Goal: Task Accomplishment & Management: Manage account settings

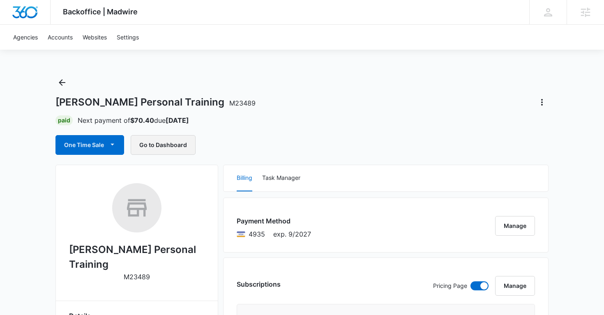
click at [179, 143] on button "Go to Dashboard" at bounding box center [163, 145] width 65 height 20
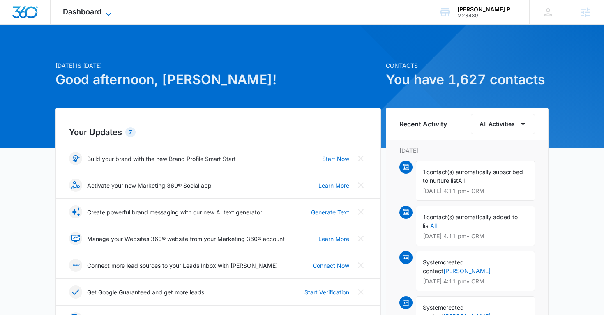
click at [95, 12] on span "Dashboard" at bounding box center [82, 11] width 39 height 9
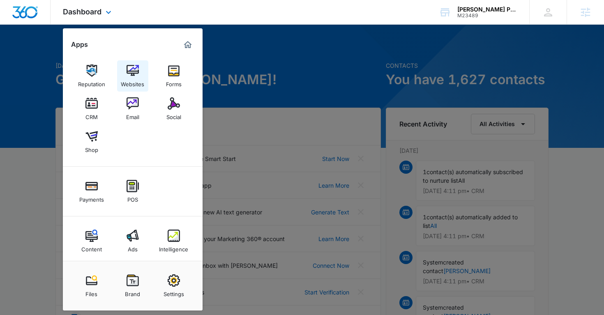
click at [140, 68] on link "Websites" at bounding box center [132, 75] width 31 height 31
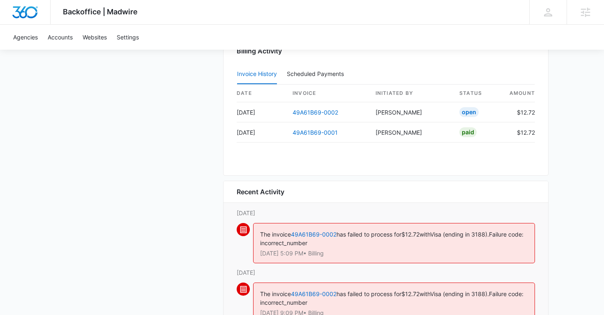
scroll to position [739, 0]
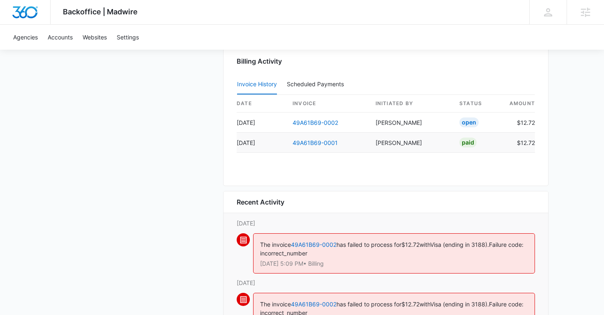
click at [311, 151] on td "49A61B69-0001" at bounding box center [327, 143] width 83 height 20
click at [307, 144] on link "49A61B69-0001" at bounding box center [315, 142] width 45 height 7
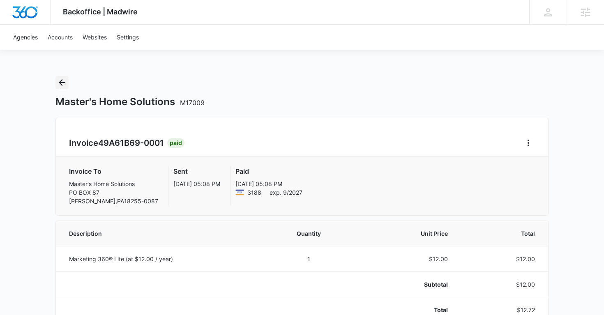
click at [61, 86] on icon "Back" at bounding box center [62, 83] width 10 height 10
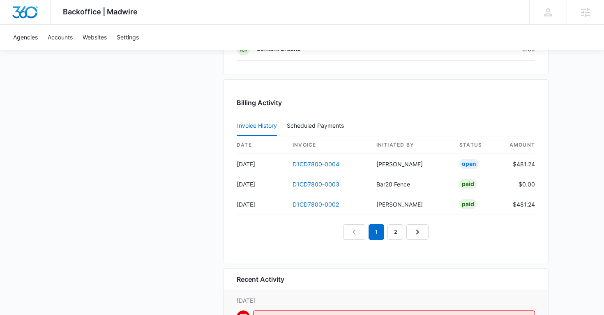
scroll to position [826, 0]
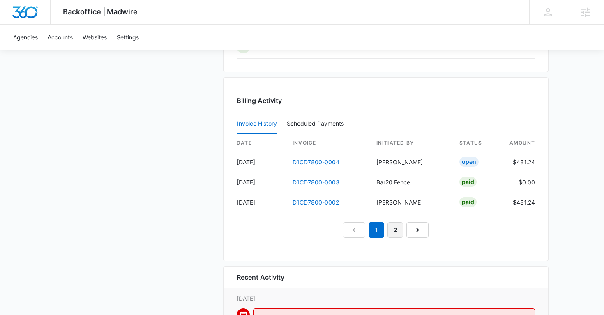
click at [390, 227] on link "2" at bounding box center [396, 230] width 16 height 16
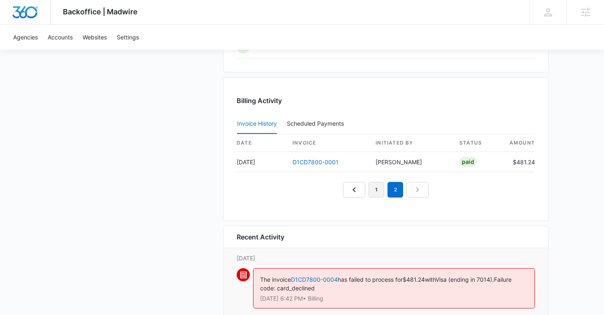
click at [375, 194] on link "1" at bounding box center [377, 190] width 16 height 16
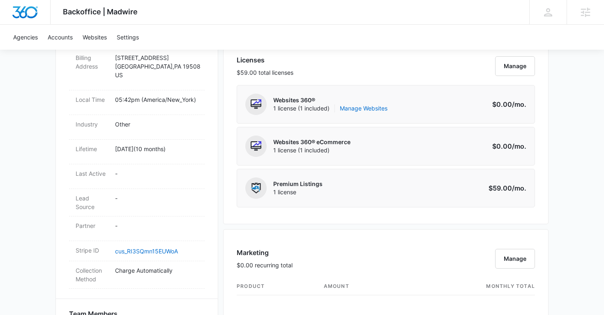
scroll to position [324, 0]
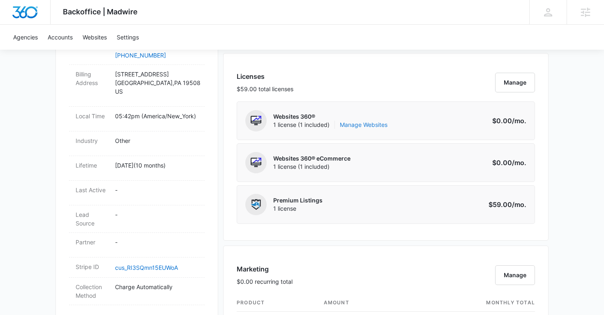
click at [369, 123] on link "Manage Websites" at bounding box center [364, 125] width 48 height 8
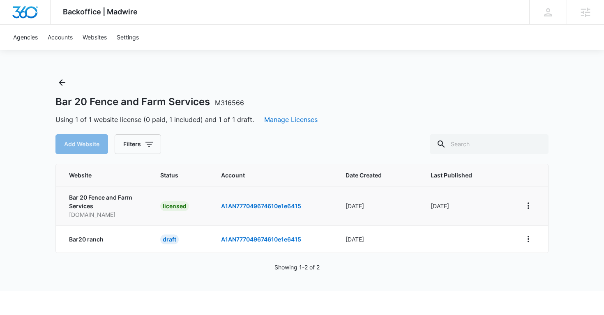
click at [97, 215] on p "bar20fence.com" at bounding box center [105, 214] width 72 height 9
copy p "bar20fence.com"
click at [180, 66] on div "Backoffice | Madwire Apps Settings AH Alan Huiras Alan.Huiras@madwire.com My Pr…" at bounding box center [302, 145] width 604 height 291
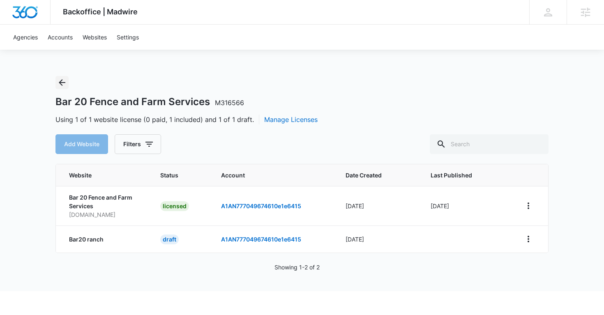
click at [63, 85] on icon "Back" at bounding box center [62, 83] width 10 height 10
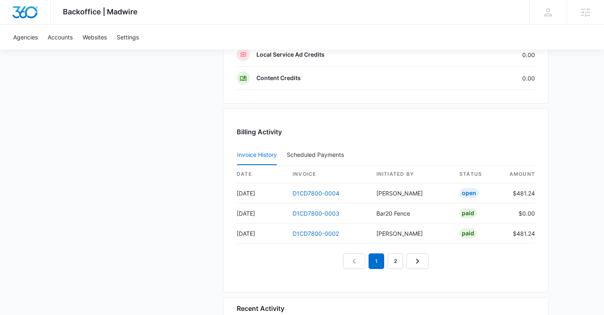
scroll to position [881, 0]
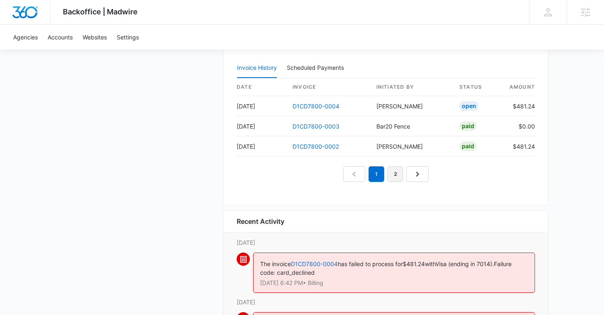
click at [395, 176] on link "2" at bounding box center [396, 174] width 16 height 16
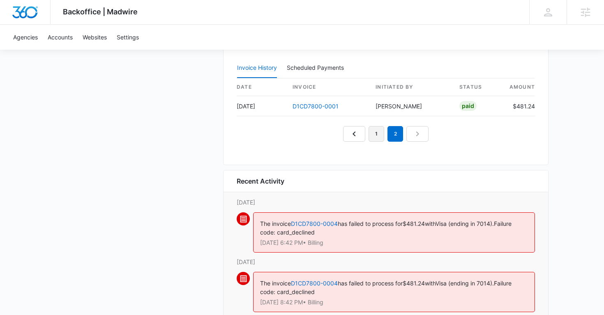
click at [377, 134] on link "1" at bounding box center [377, 134] width 16 height 16
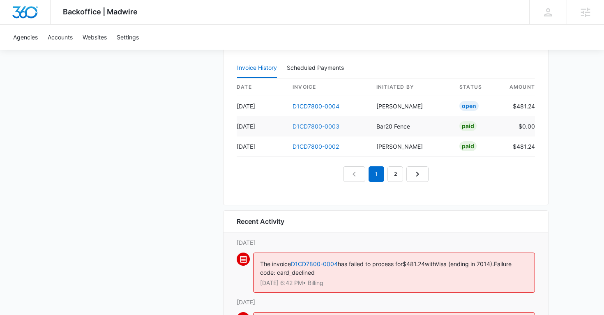
click at [311, 127] on link "D1CD7800-0003" at bounding box center [316, 126] width 47 height 7
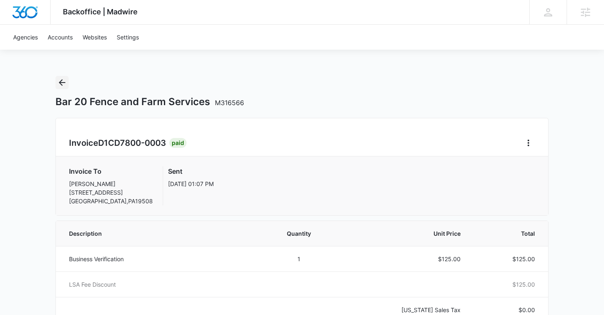
click at [64, 83] on icon "Back" at bounding box center [62, 83] width 10 height 10
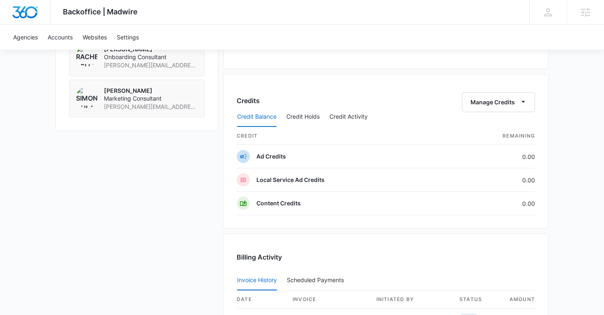
scroll to position [670, 0]
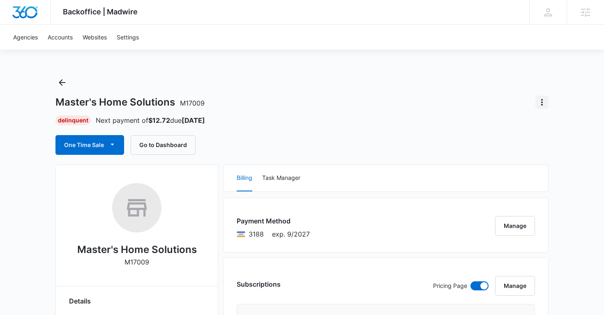
click at [543, 102] on icon "Actions" at bounding box center [542, 102] width 10 height 10
click at [508, 149] on div "Close Account" at bounding box center [508, 150] width 40 height 6
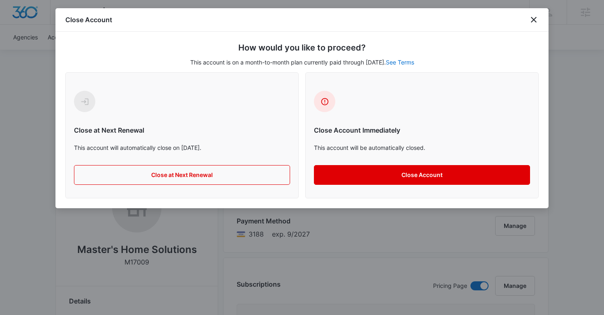
click at [378, 173] on button "Close Account" at bounding box center [422, 175] width 216 height 20
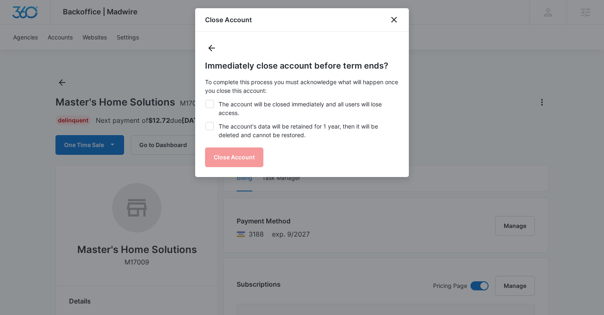
click at [215, 129] on label "The account's data will be retained for 1 year, then it will be deleted and can…" at bounding box center [302, 130] width 194 height 17
click at [206, 123] on input "The account's data will be retained for 1 year, then it will be deleted and can…" at bounding box center [205, 122] width 0 height 0
checkbox input "true"
click at [213, 103] on icon at bounding box center [209, 103] width 7 height 7
click at [206, 100] on input "The account will be closed immediately and all users will lose access." at bounding box center [205, 100] width 0 height 0
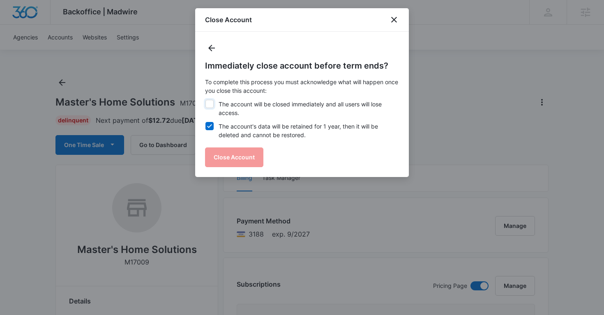
checkbox input "true"
click at [232, 148] on button "Close Account" at bounding box center [234, 158] width 58 height 20
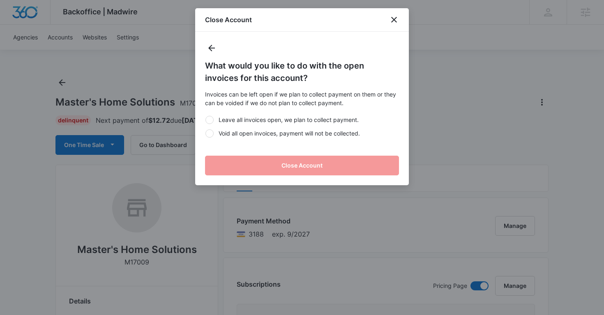
click at [212, 134] on div at bounding box center [210, 133] width 8 height 8
click at [206, 134] on input "Void all open invoices, payment will not be collected." at bounding box center [205, 133] width 0 height 0
radio input "true"
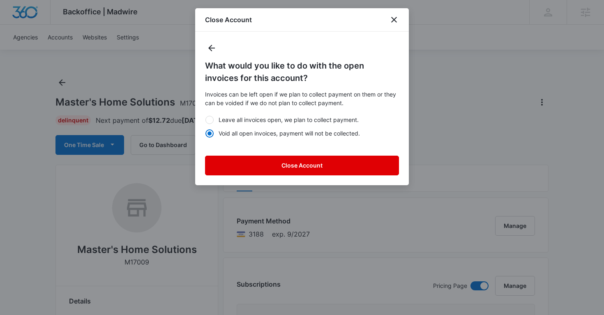
click at [250, 160] on button "Close Account" at bounding box center [302, 166] width 194 height 20
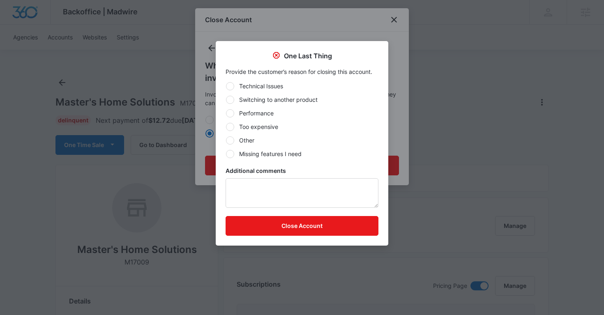
click at [234, 139] on div at bounding box center [230, 140] width 8 height 8
click at [226, 140] on input "Other" at bounding box center [226, 140] width 0 height 0
radio input "true"
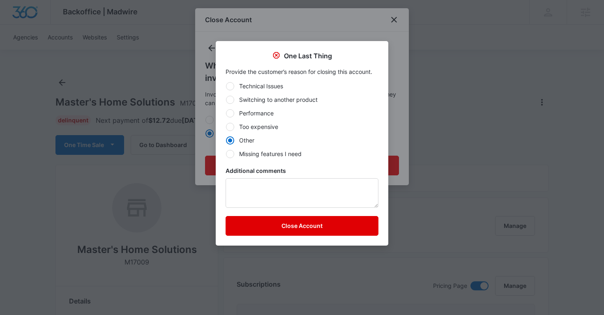
click at [251, 232] on button "Close Account" at bounding box center [302, 226] width 153 height 20
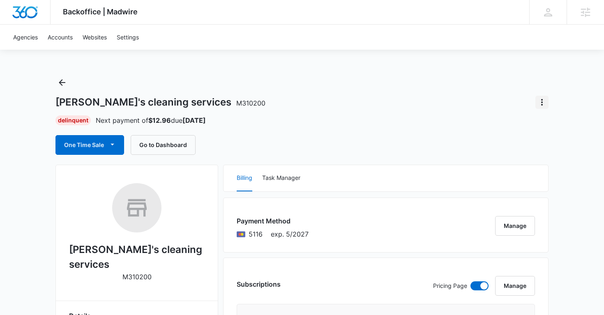
click at [543, 101] on icon "Actions" at bounding box center [542, 102] width 10 height 10
click at [514, 151] on div "Close Account" at bounding box center [508, 150] width 40 height 6
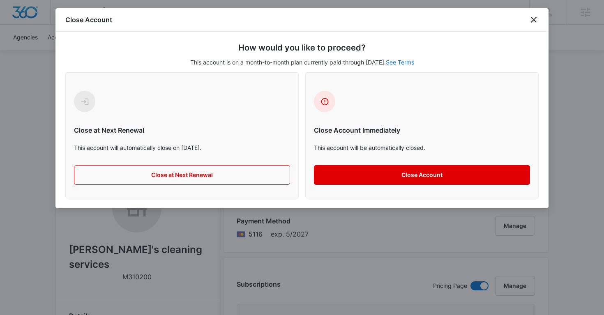
click at [354, 170] on button "Close Account" at bounding box center [422, 175] width 216 height 20
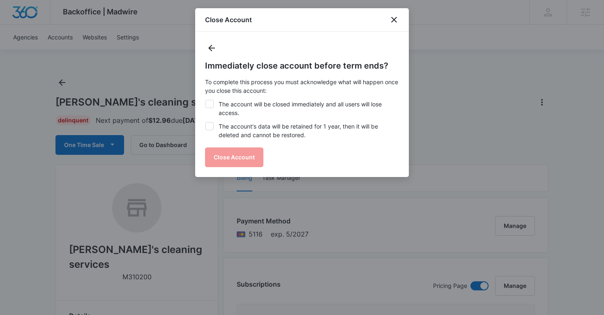
click at [210, 127] on icon at bounding box center [209, 126] width 5 height 4
click at [206, 123] on input "The account's data will be retained for 1 year, then it will be deleted and can…" at bounding box center [205, 122] width 0 height 0
checkbox input "true"
click at [210, 106] on icon at bounding box center [209, 103] width 7 height 7
click at [206, 100] on input "The account will be closed immediately and all users will lose access." at bounding box center [205, 100] width 0 height 0
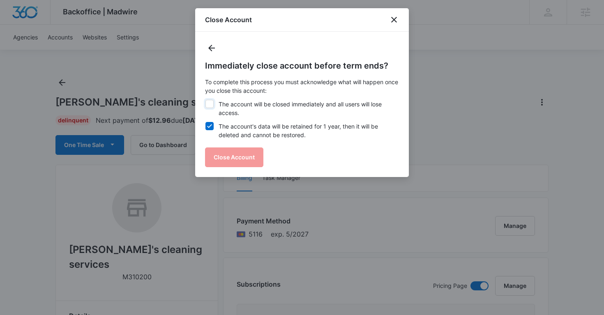
checkbox input "true"
click at [221, 156] on button "Close Account" at bounding box center [234, 158] width 58 height 20
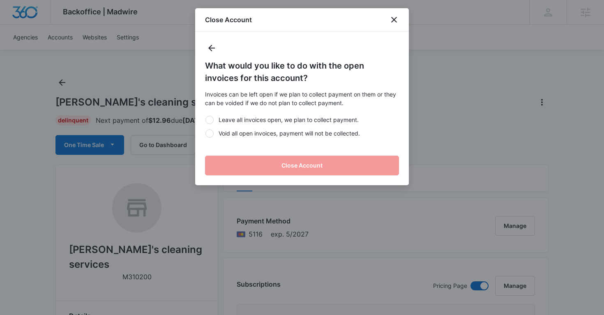
click at [210, 137] on div at bounding box center [210, 133] width 8 height 8
click at [206, 134] on input "Void all open invoices, payment will not be collected." at bounding box center [205, 133] width 0 height 0
radio input "true"
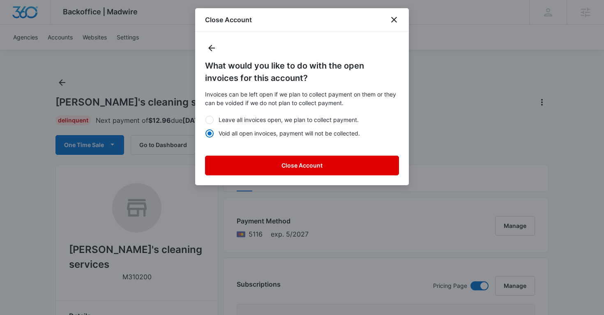
click at [237, 161] on button "Close Account" at bounding box center [302, 166] width 194 height 20
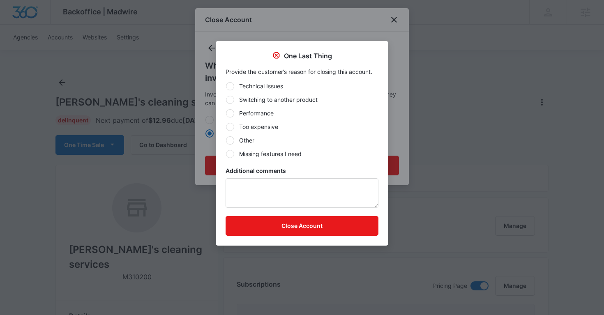
click at [232, 141] on div at bounding box center [230, 140] width 8 height 8
click at [226, 141] on input "Other" at bounding box center [226, 140] width 0 height 0
radio input "true"
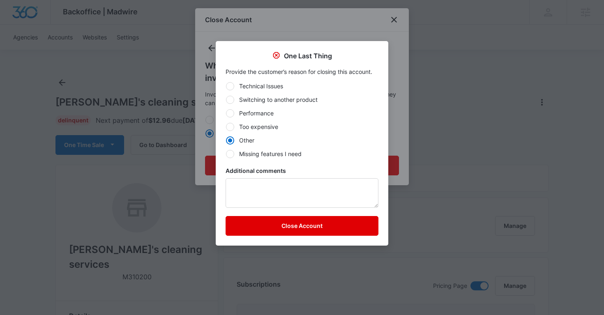
click at [256, 226] on button "Close Account" at bounding box center [302, 226] width 153 height 20
